Goal: Information Seeking & Learning: Learn about a topic

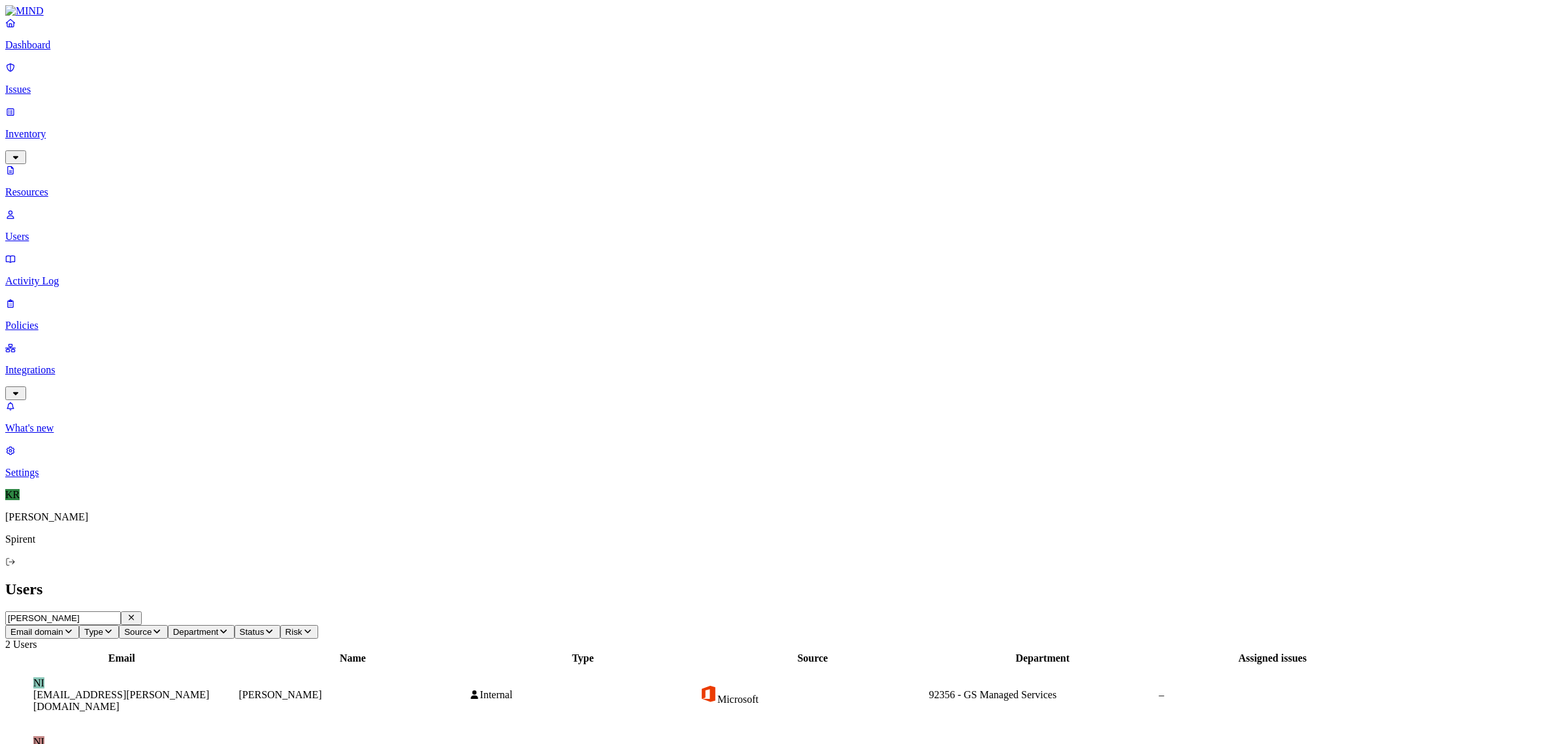
click at [32, 87] on p "Issues" at bounding box center [784, 90] width 1558 height 12
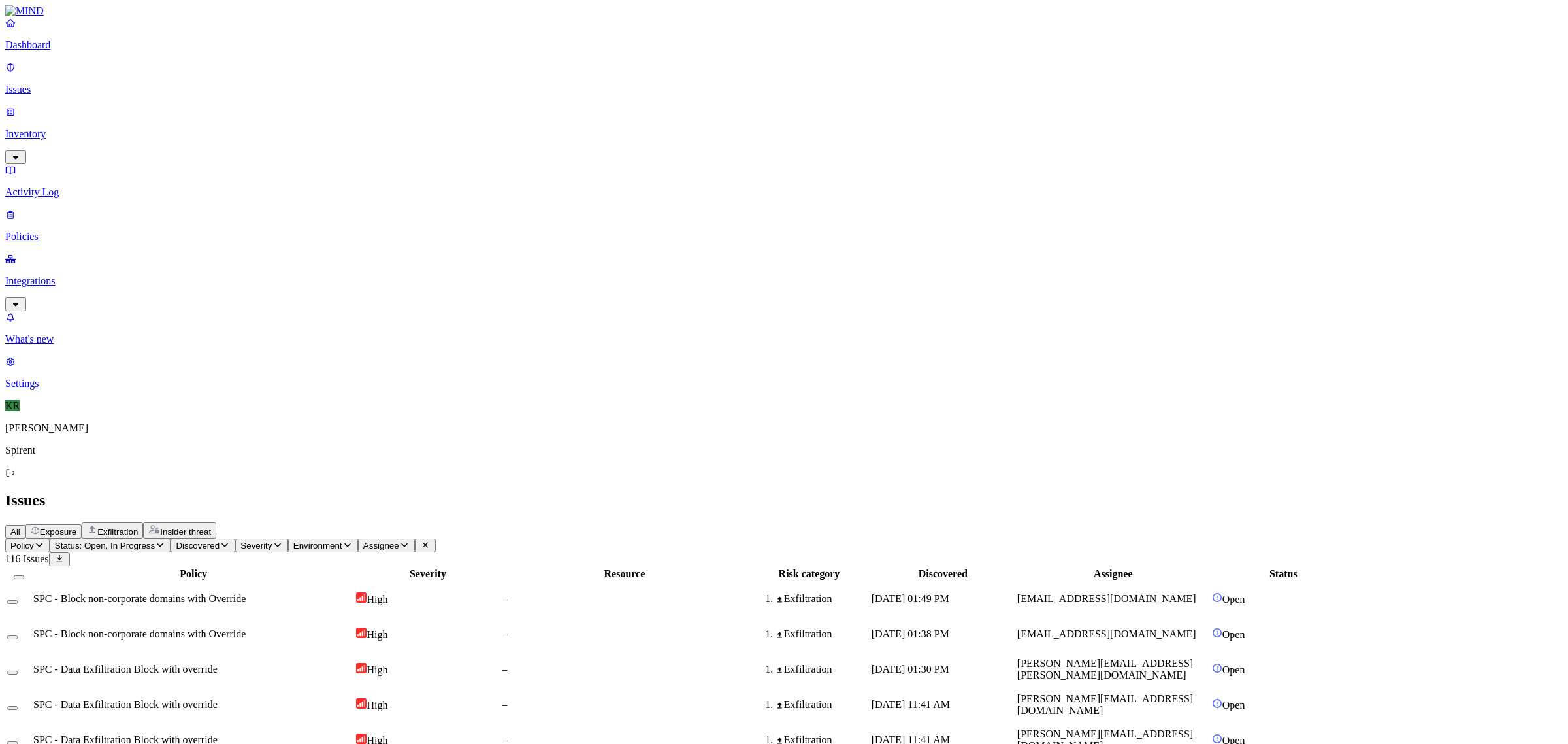
click at [211, 526] on span "Insider threat" at bounding box center [185, 531] width 51 height 10
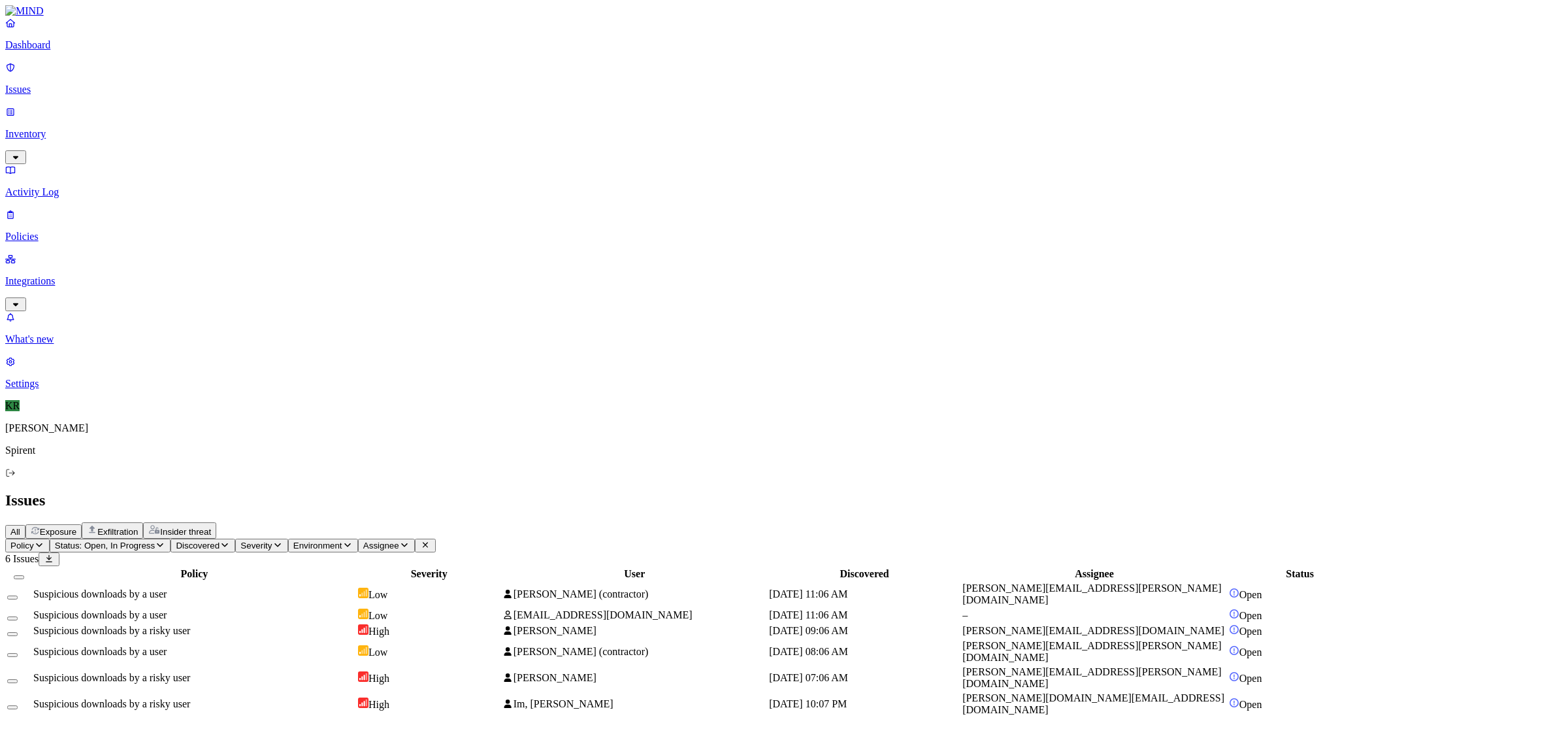
click at [356, 609] on div "Suspicious downloads by a user" at bounding box center [194, 615] width 322 height 12
click at [21, 730] on icon "button" at bounding box center [15, 734] width 10 height 9
click at [356, 691] on td "Suspicious downloads by a risky user" at bounding box center [194, 704] width 323 height 25
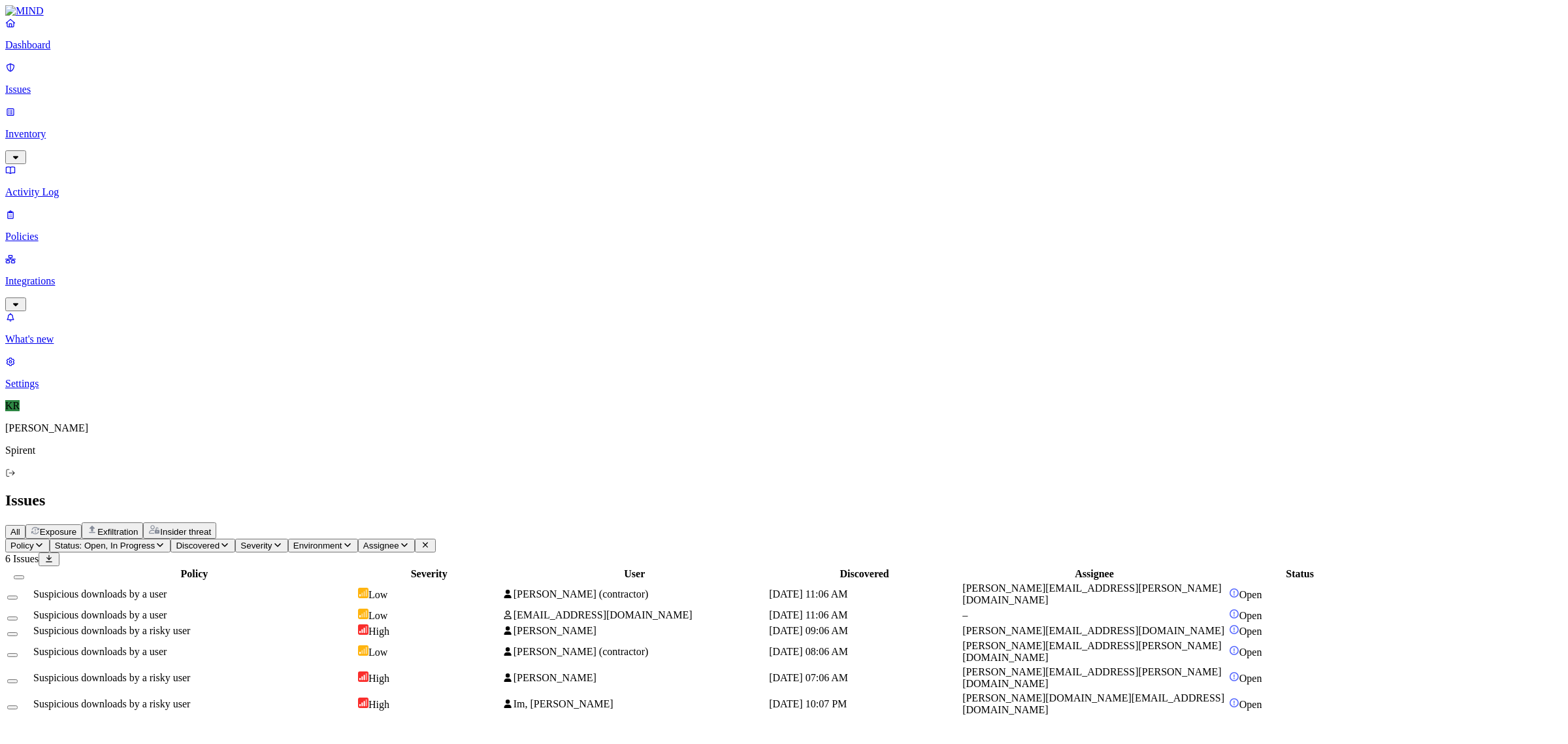
click at [356, 588] on div "Suspicious downloads by a user" at bounding box center [194, 594] width 322 height 12
click at [24, 575] on button "Select all" at bounding box center [19, 576] width 10 height 4
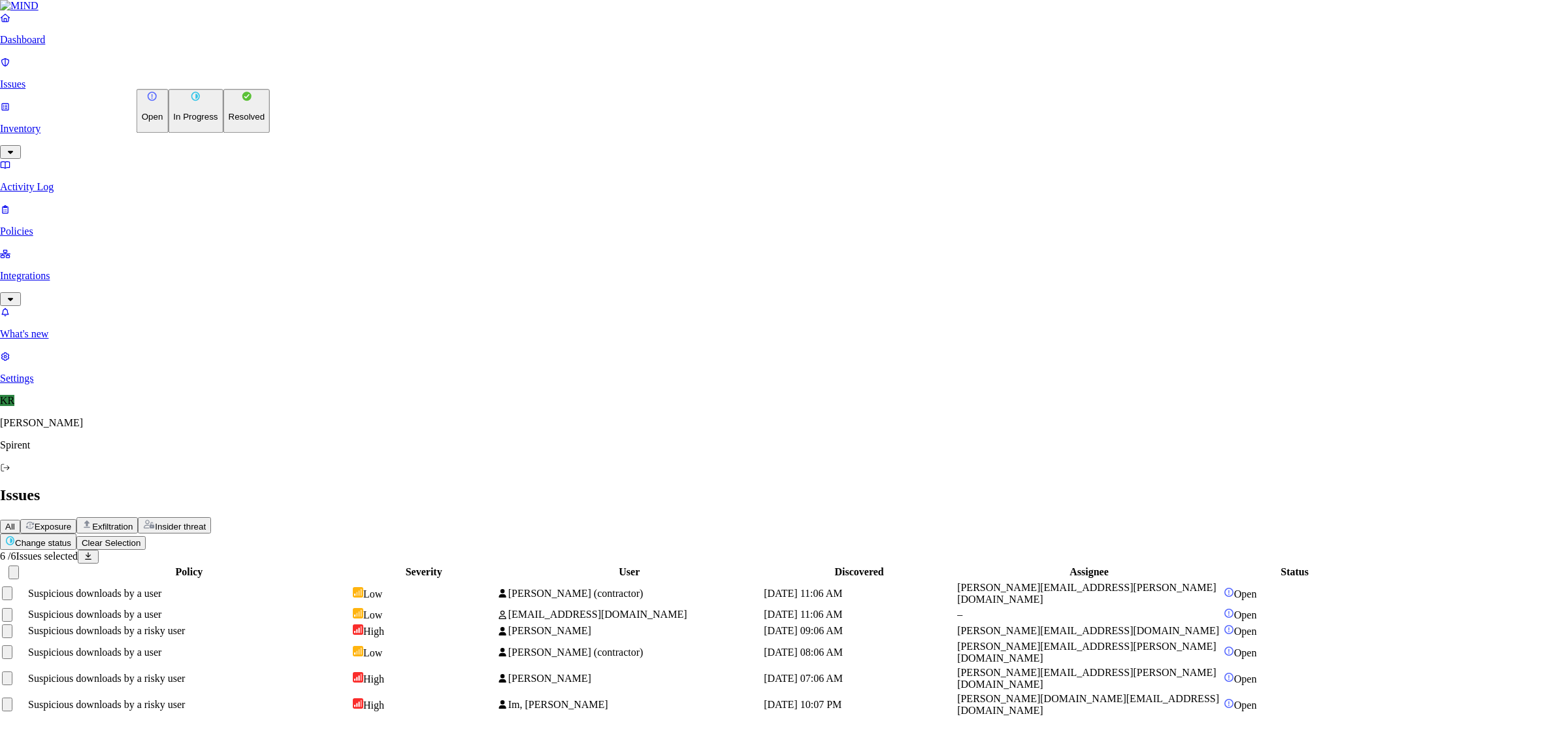
click at [193, 75] on html "Dashboard Issues Inventory Activity Log Policies Integrations What's new 1 Sett…" at bounding box center [784, 364] width 1568 height 729
click at [223, 132] on button "Resolved" at bounding box center [247, 111] width 47 height 44
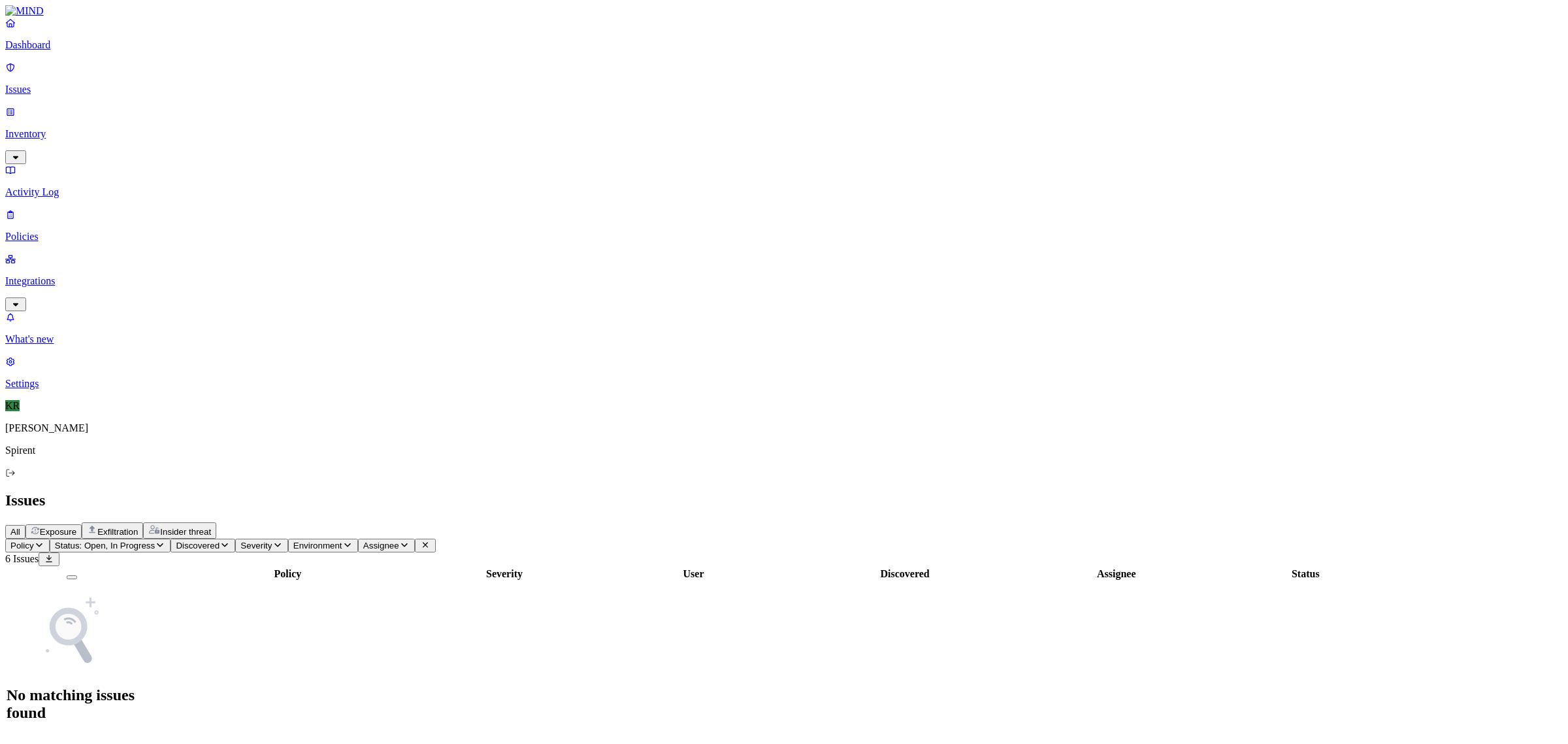
click at [76, 526] on span "Exposure" at bounding box center [58, 531] width 37 height 10
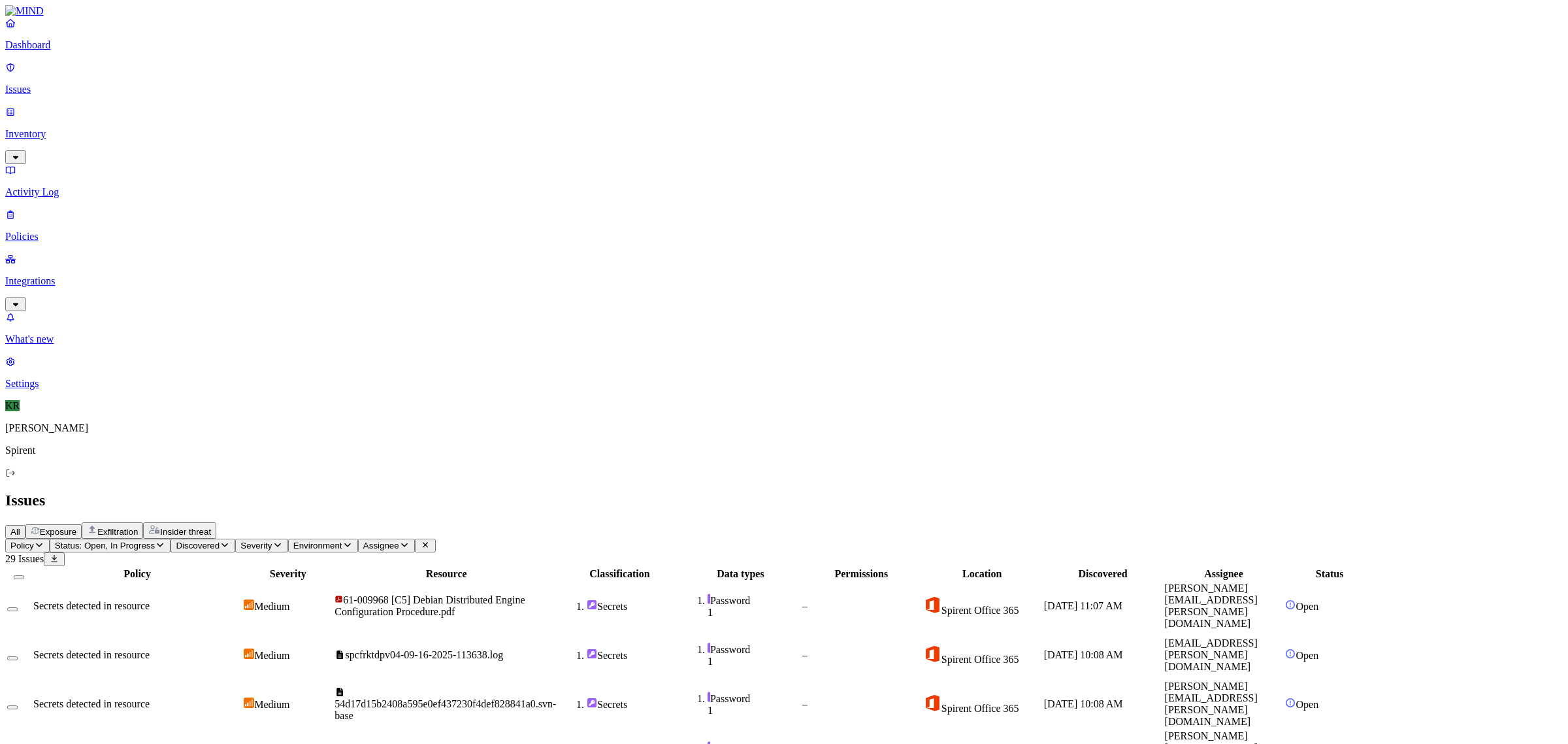
click at [24, 575] on button "Select all" at bounding box center [19, 576] width 10 height 4
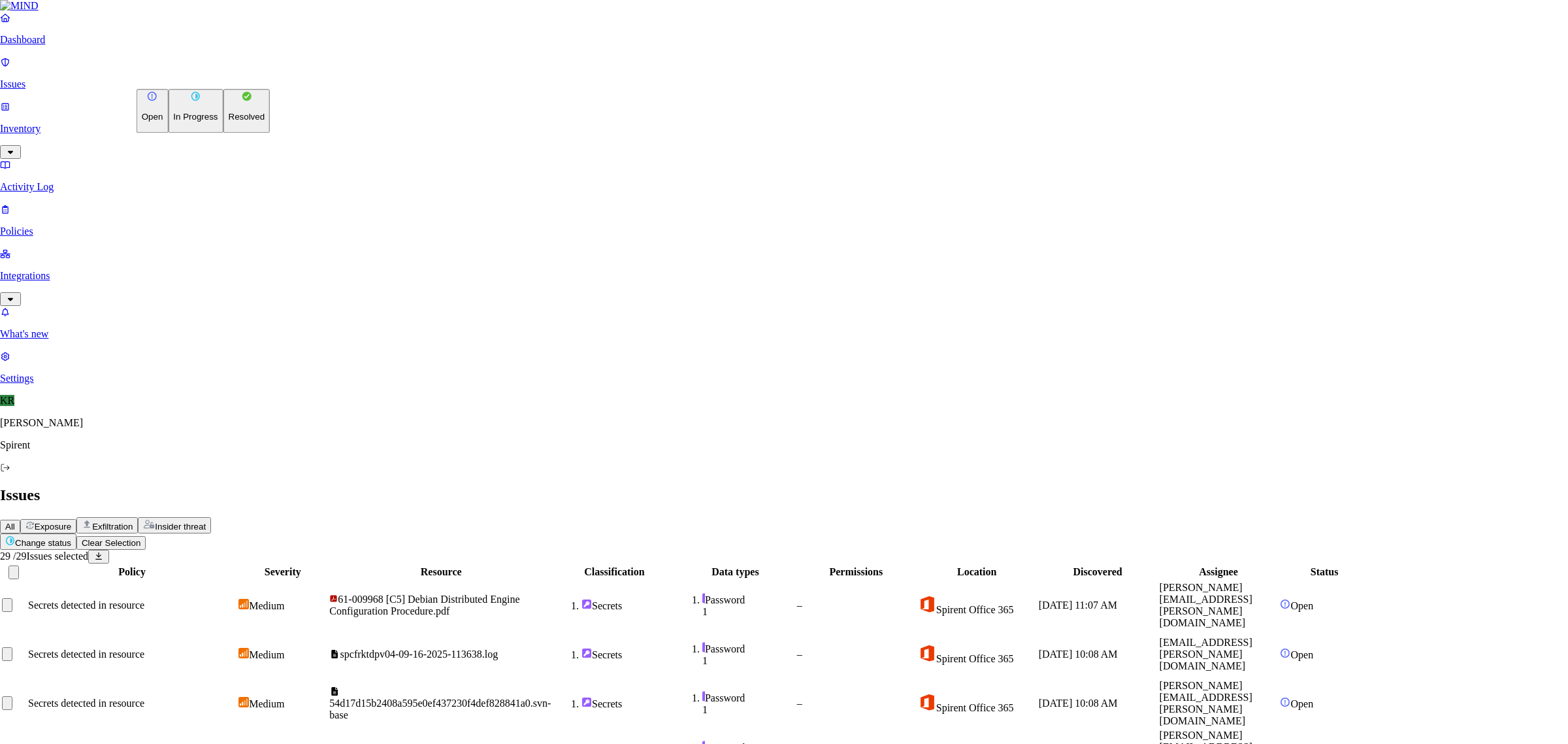
click at [229, 122] on p "Resolved" at bounding box center [247, 117] width 37 height 10
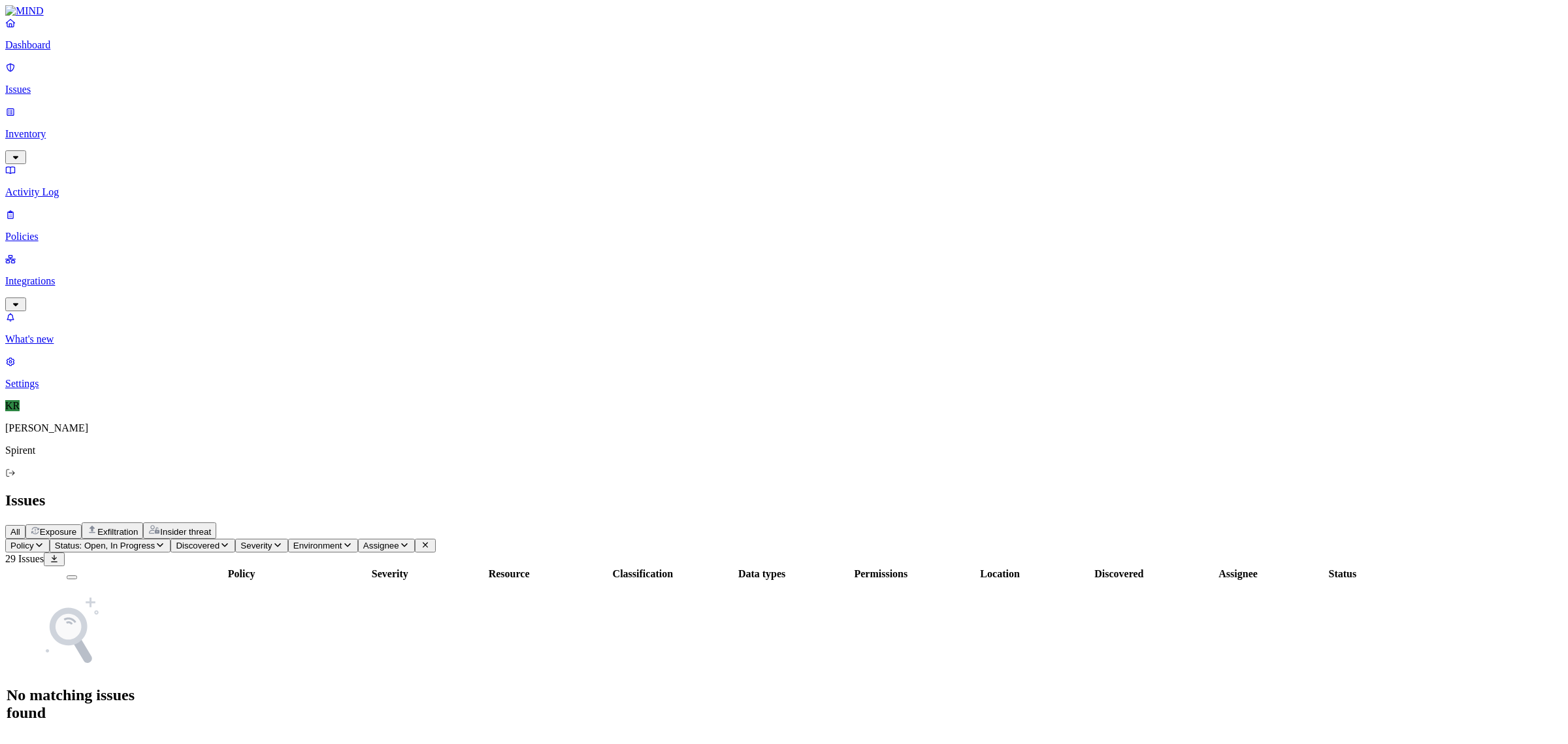
click at [138, 526] on span "Exfiltration" at bounding box center [117, 531] width 40 height 10
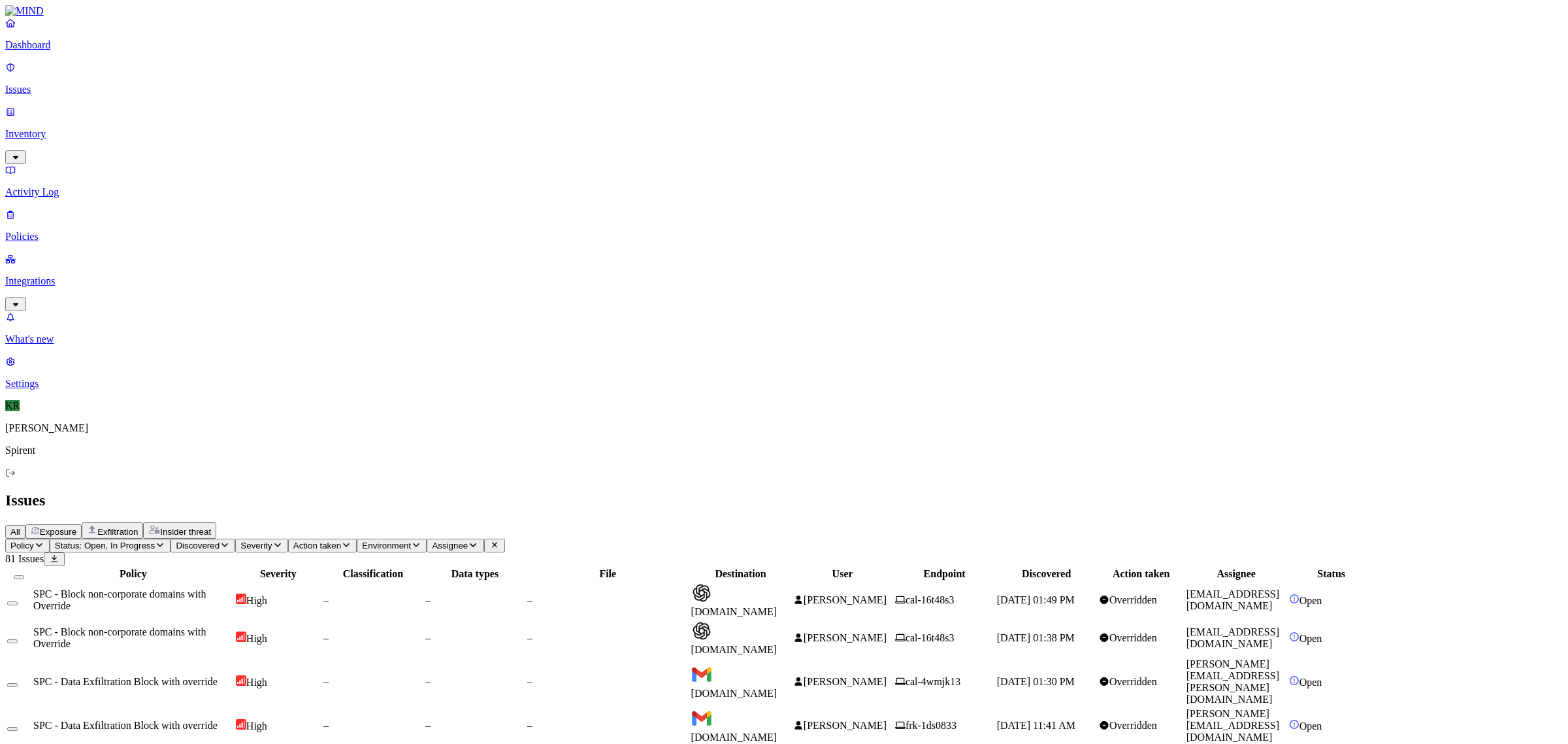
click at [791, 582] on td "[DOMAIN_NAME]" at bounding box center [741, 600] width 101 height 37
drag, startPoint x: 1403, startPoint y: 619, endPoint x: 1296, endPoint y: 627, distance: 107.3
copy link "[EMAIL_ADDRESS][DOMAIN_NAME]"
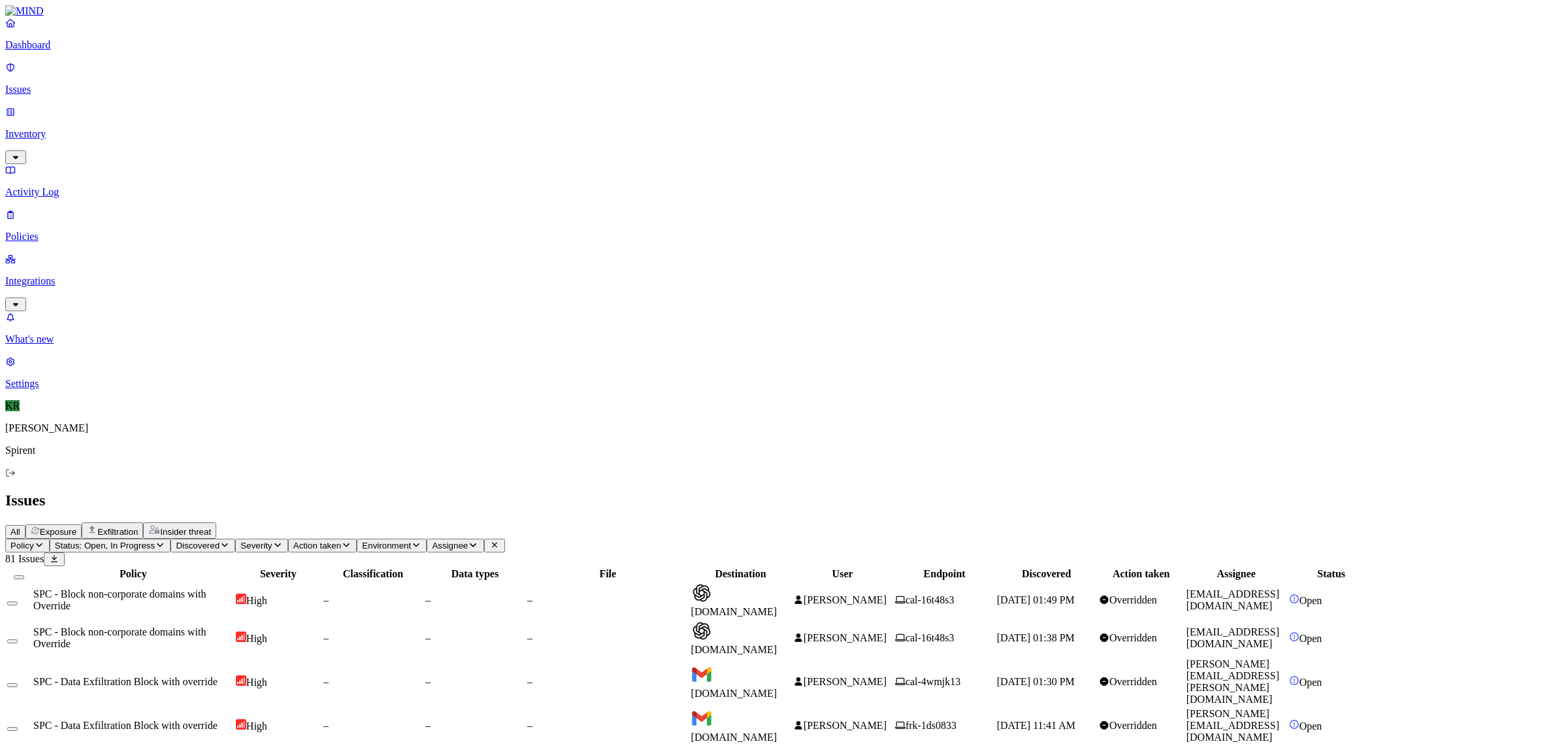
drag, startPoint x: 1411, startPoint y: 615, endPoint x: 1299, endPoint y: 620, distance: 112.1
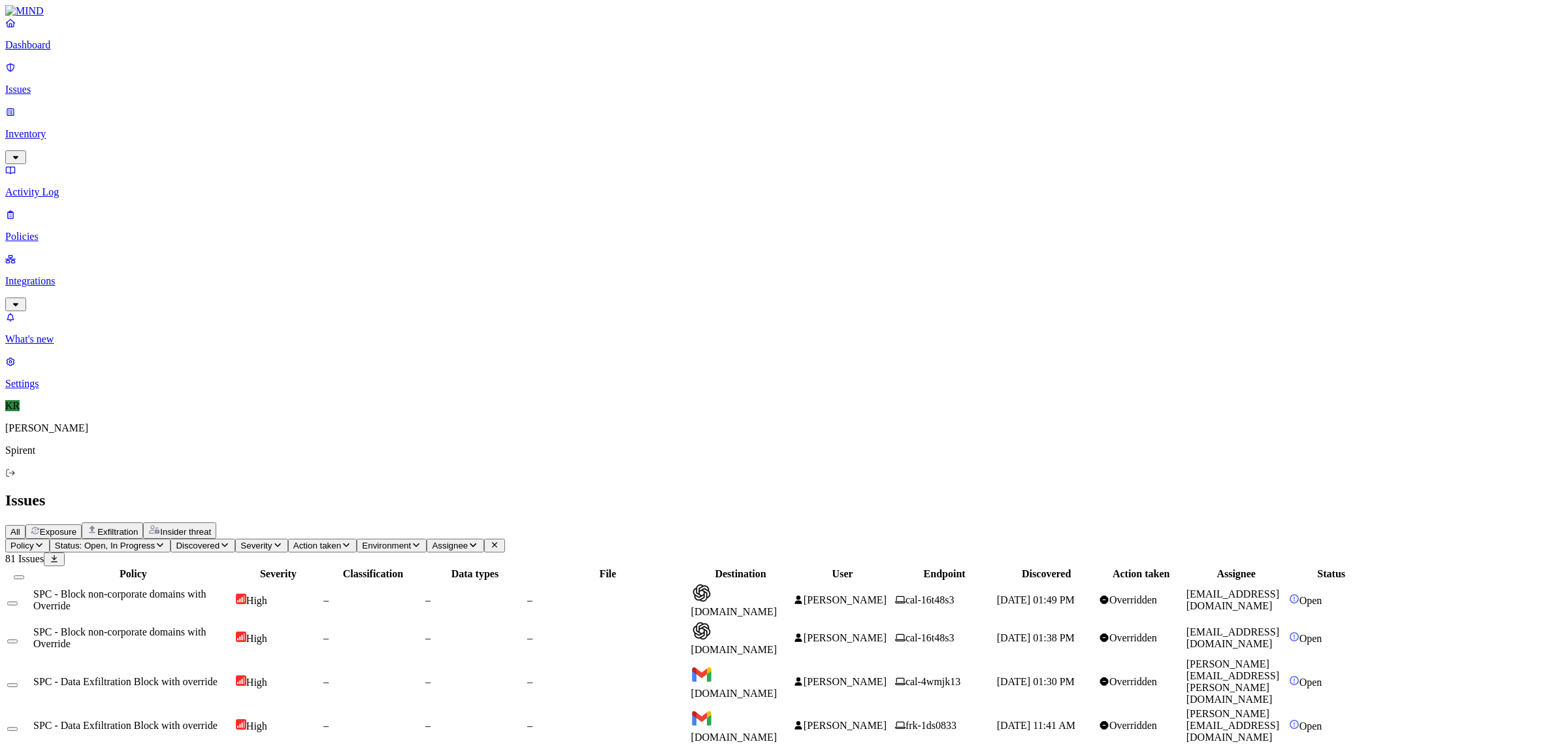
copy link "[PERSON_NAME][EMAIL_ADDRESS][DOMAIN_NAME]"
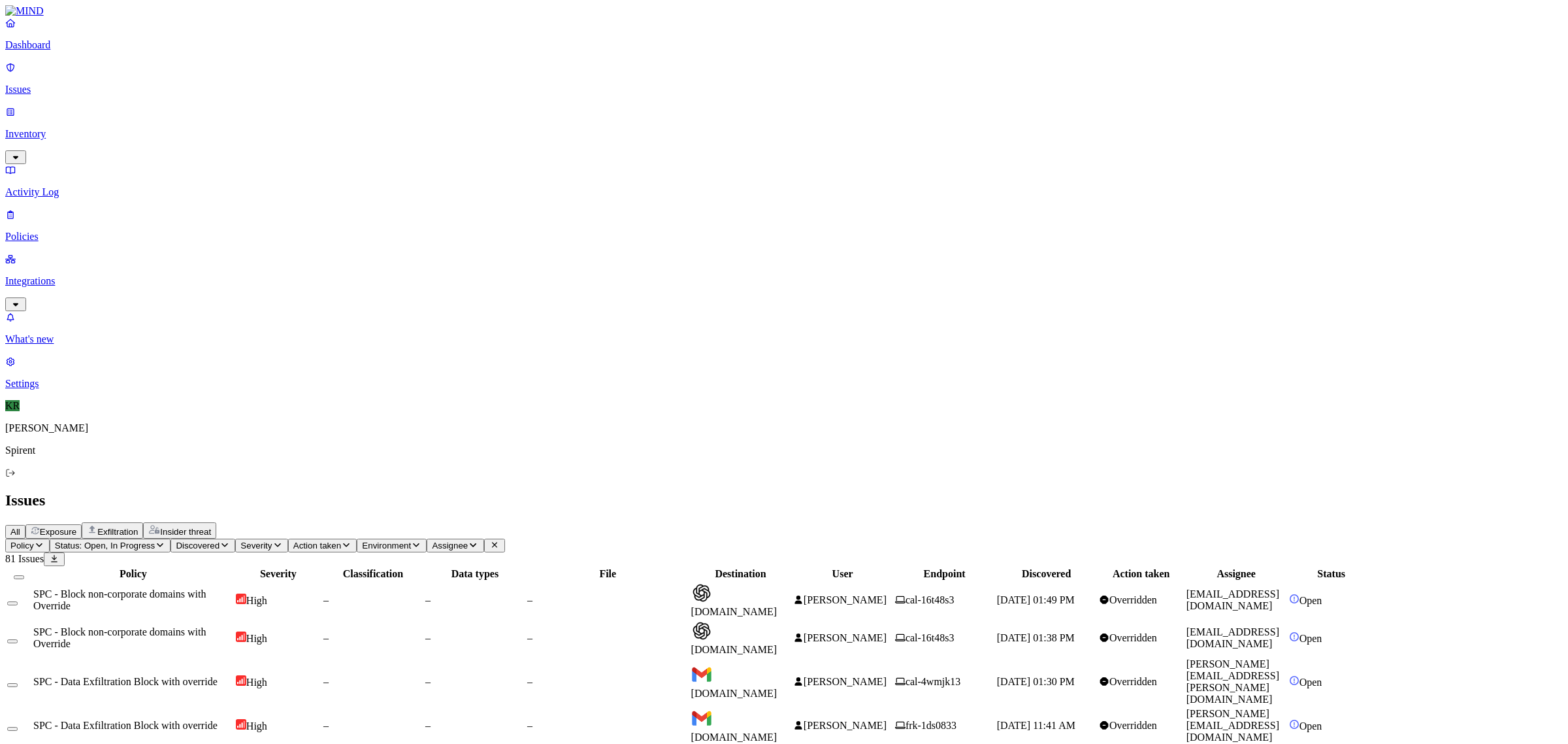
click at [24, 575] on button "Select all" at bounding box center [19, 576] width 10 height 4
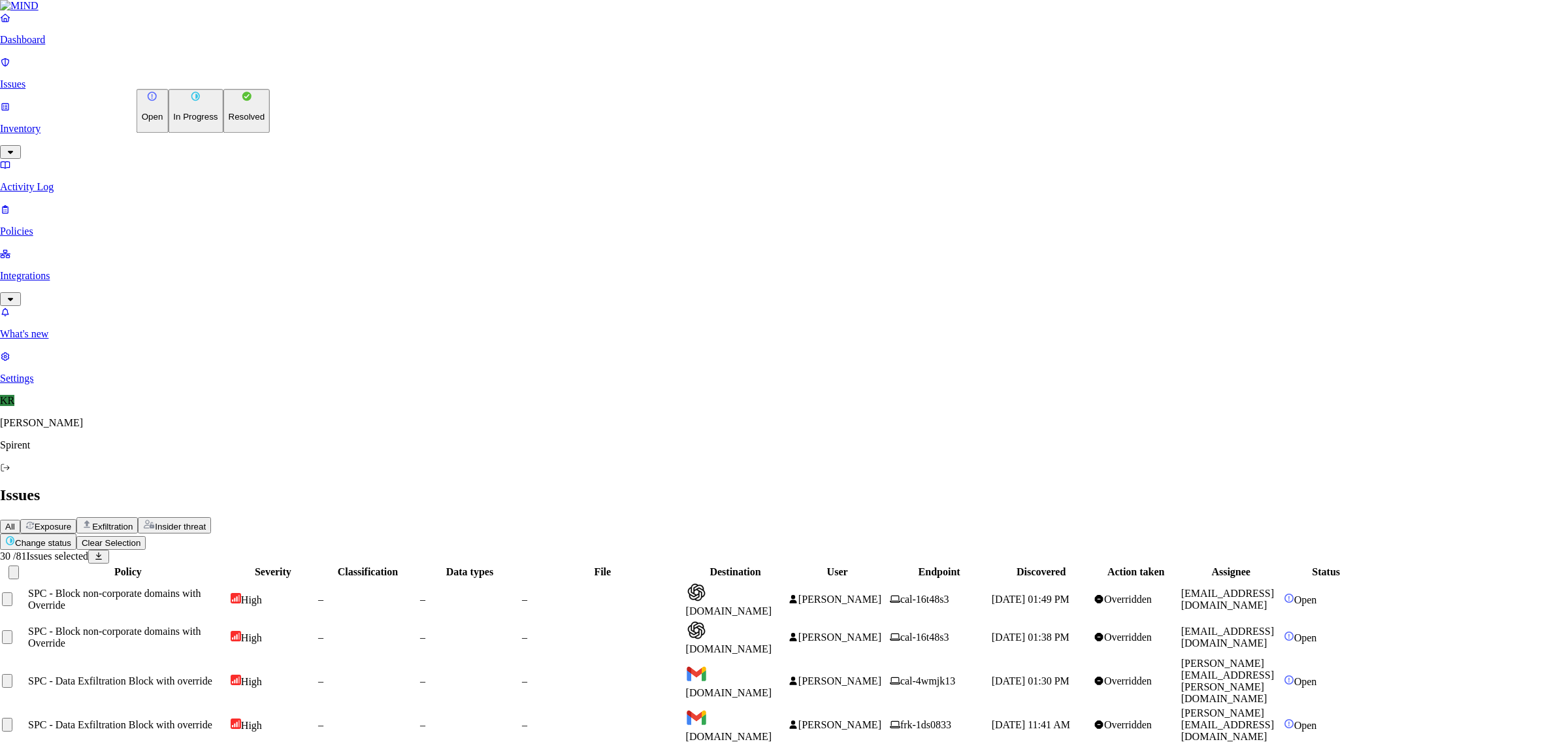
click at [229, 122] on p "Resolved" at bounding box center [247, 117] width 37 height 10
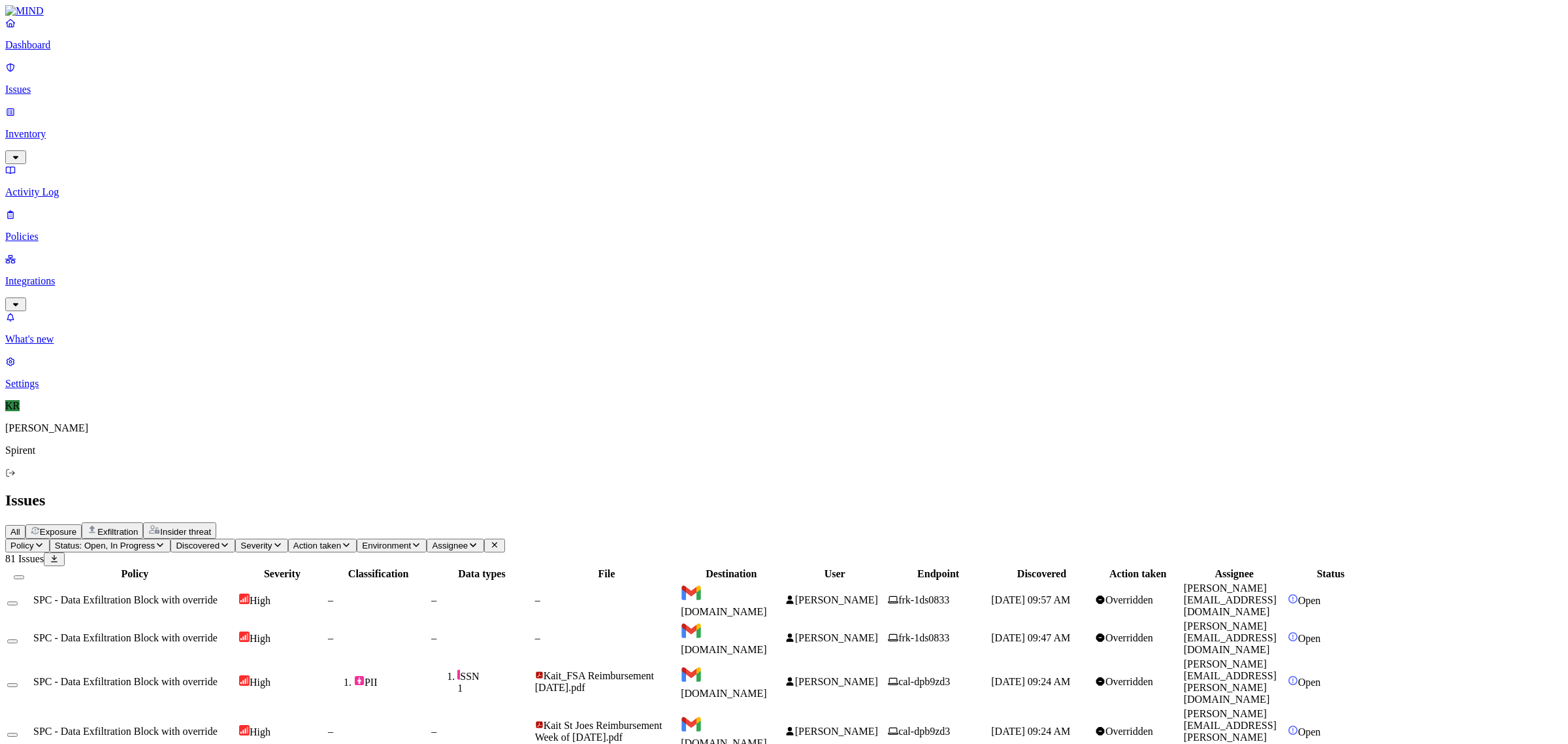
click at [886, 582] on td "[PERSON_NAME]" at bounding box center [835, 600] width 102 height 37
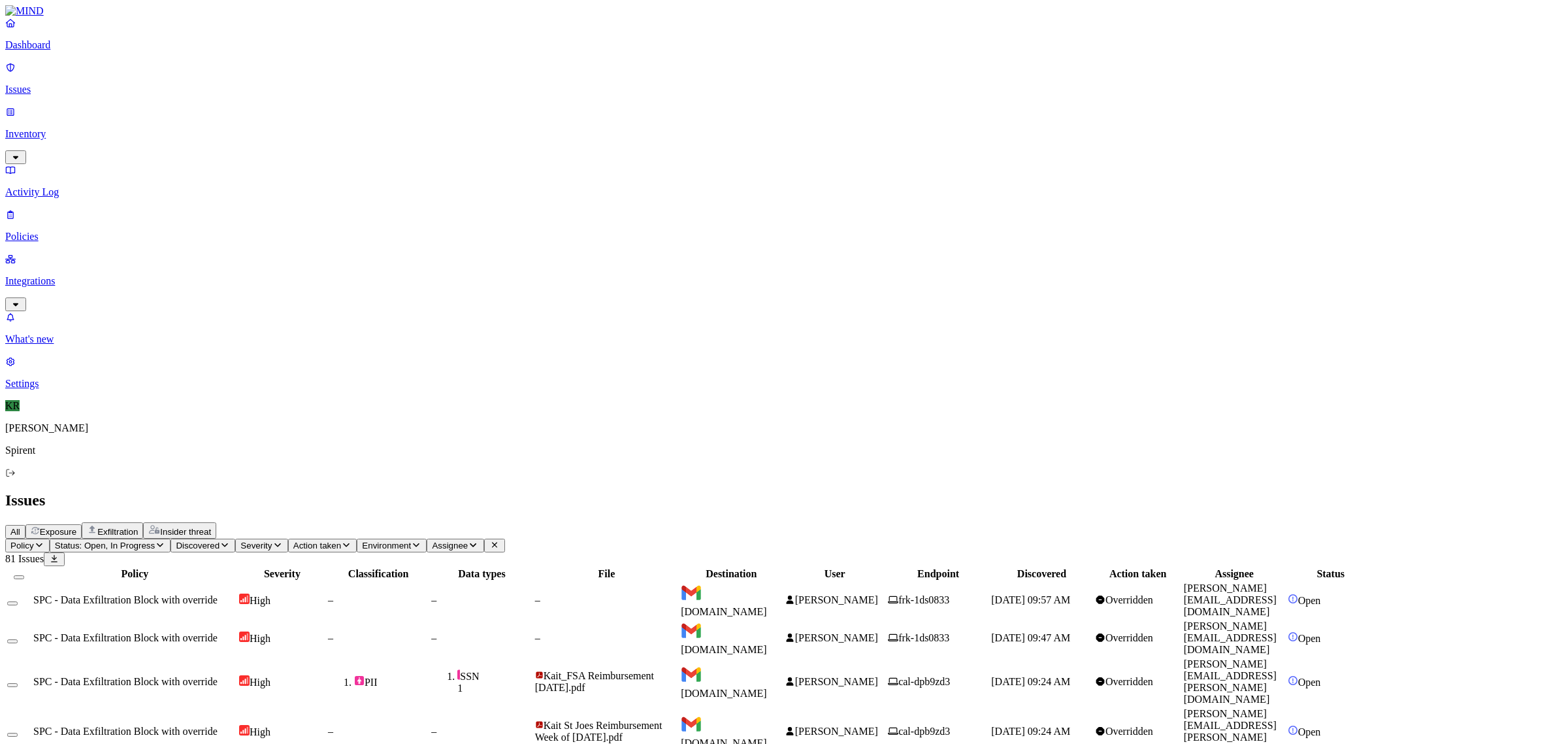
drag, startPoint x: 1433, startPoint y: 620, endPoint x: 1297, endPoint y: 616, distance: 136.1
copy link "[PERSON_NAME][EMAIL_ADDRESS][PERSON_NAME][DOMAIN_NAME]"
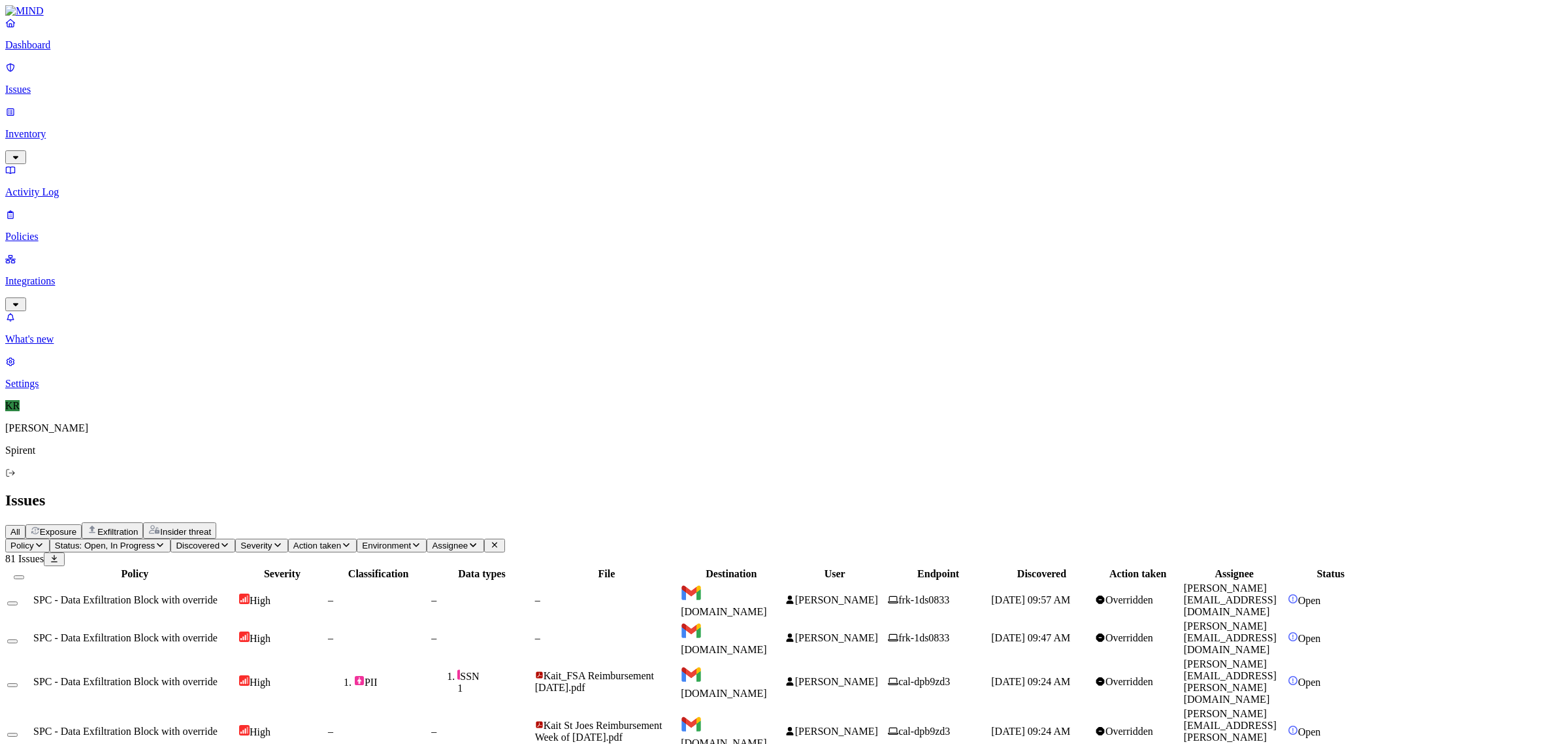
drag, startPoint x: 1353, startPoint y: 291, endPoint x: 1443, endPoint y: 294, distance: 90.0
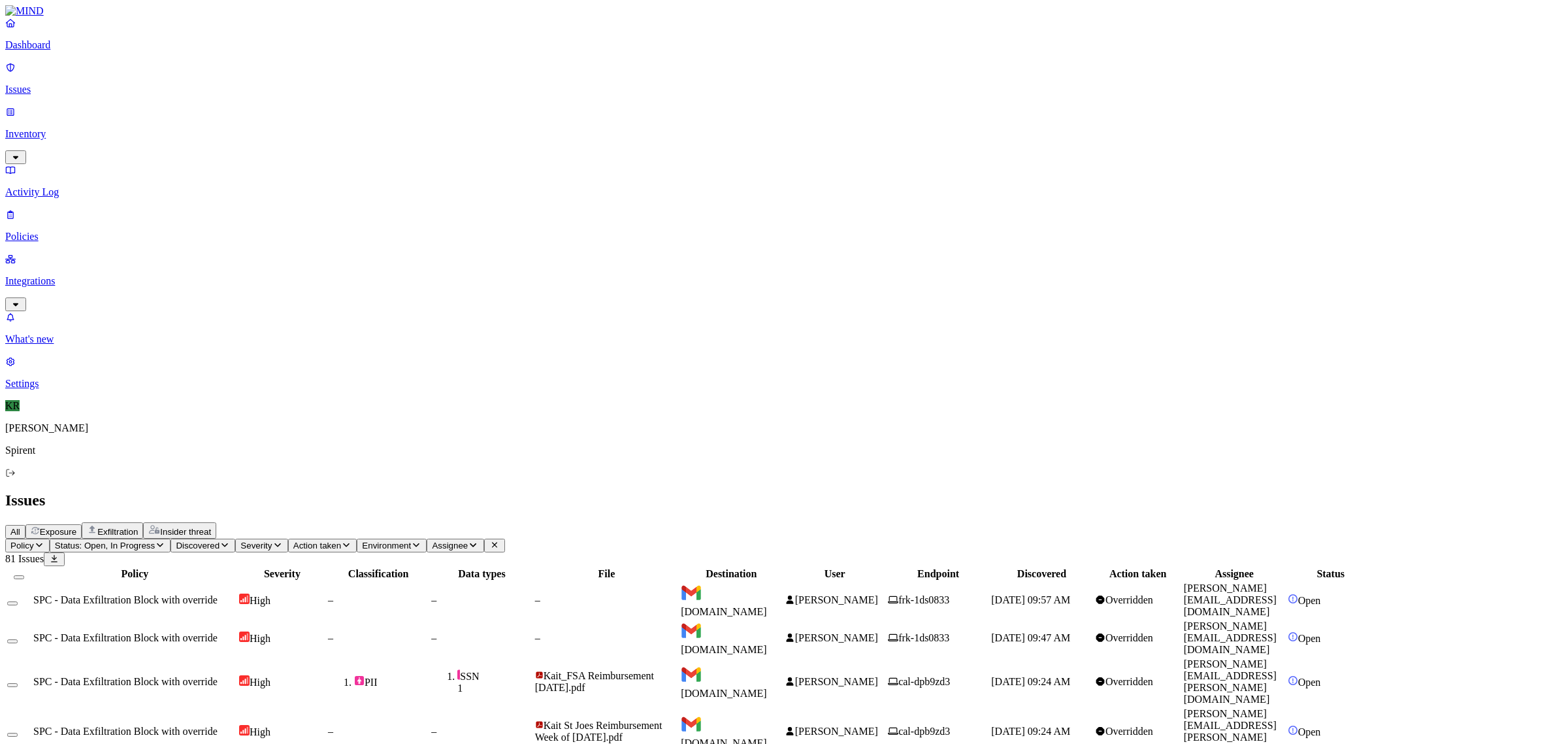
drag, startPoint x: 1459, startPoint y: 532, endPoint x: 1297, endPoint y: 540, distance: 162.2
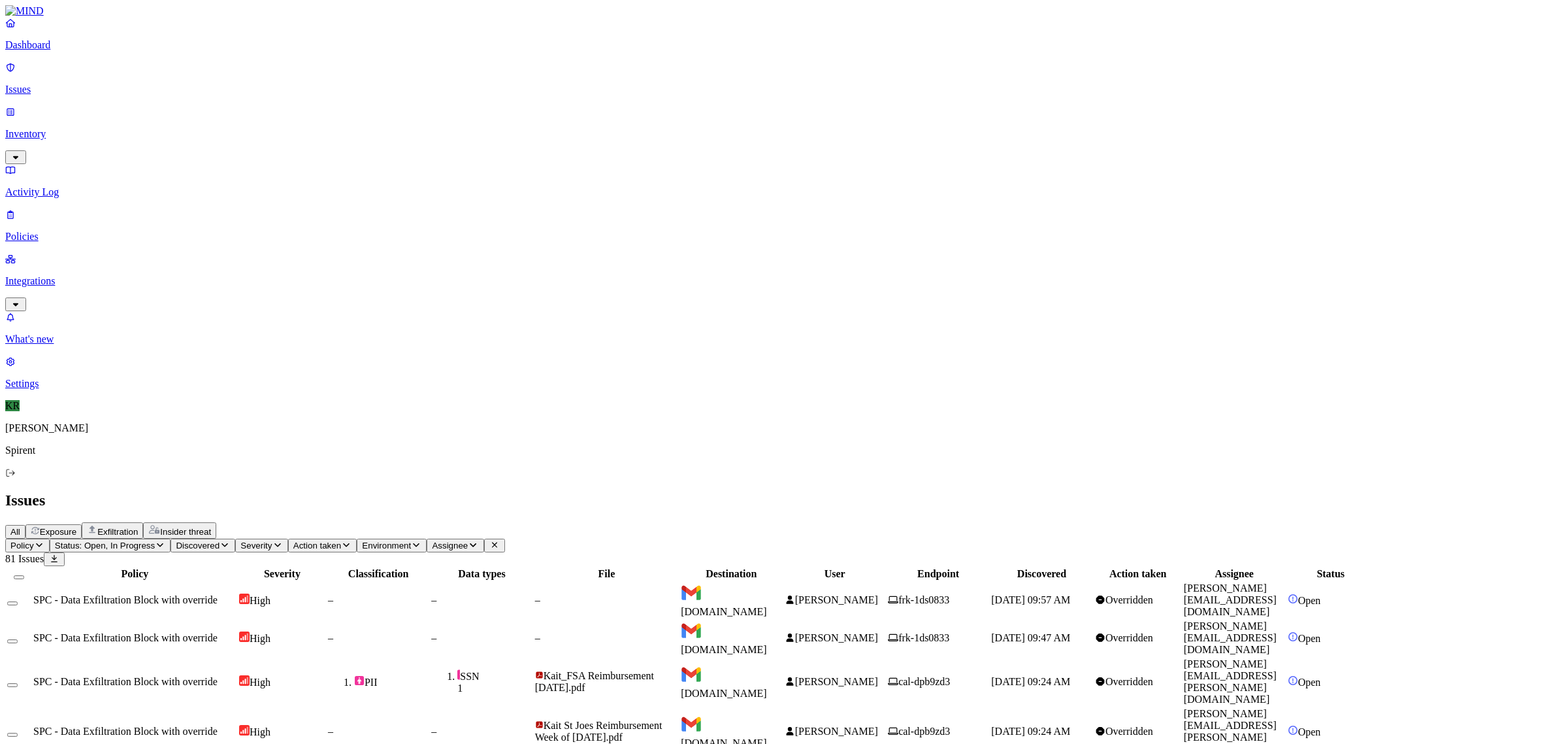
copy link "[PERSON_NAME][EMAIL_ADDRESS][PERSON_NAME][DOMAIN_NAME]"
